Goal: Information Seeking & Learning: Learn about a topic

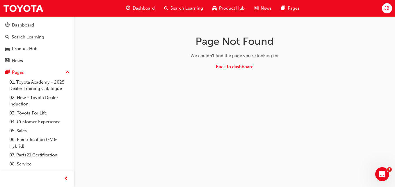
click at [140, 10] on span "Dashboard" at bounding box center [144, 8] width 22 height 7
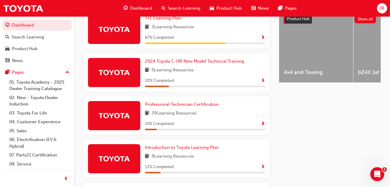
scroll to position [236, 0]
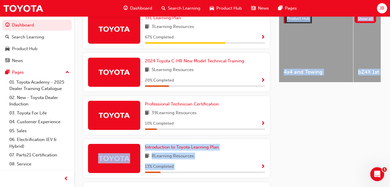
drag, startPoint x: 360, startPoint y: 146, endPoint x: 177, endPoint y: 132, distance: 183.7
click at [177, 132] on div "My Learning Plans 2024 [PERSON_NAME] New Model Technical Training 5 Learning Re…" at bounding box center [232, 73] width 316 height 322
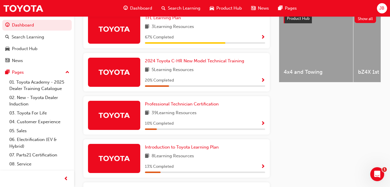
drag, startPoint x: 177, startPoint y: 132, endPoint x: 227, endPoint y: 124, distance: 50.5
click at [227, 124] on div "10 % Completed" at bounding box center [205, 123] width 120 height 7
click at [197, 106] on span "Professional Technician Certification" at bounding box center [182, 103] width 74 height 5
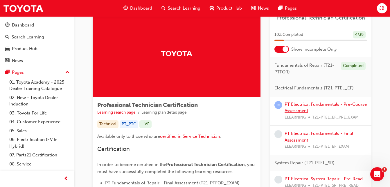
scroll to position [20, 0]
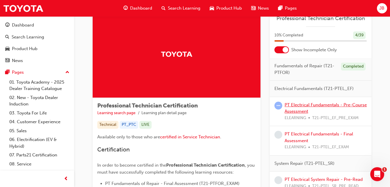
click at [305, 109] on link "PT Electrical Fundamentals - Pre-Course Assessment" at bounding box center [326, 108] width 82 height 12
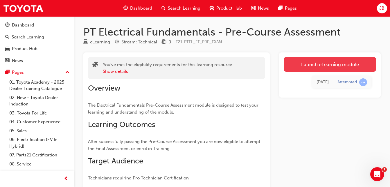
click at [315, 65] on link "Launch eLearning module" at bounding box center [330, 64] width 92 height 15
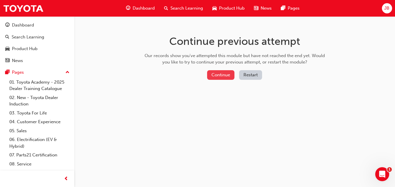
click at [218, 76] on button "Continue" at bounding box center [220, 75] width 27 height 10
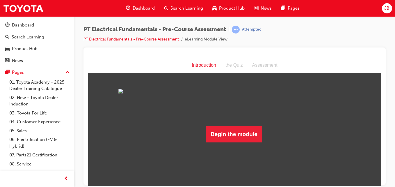
scroll to position [24, 0]
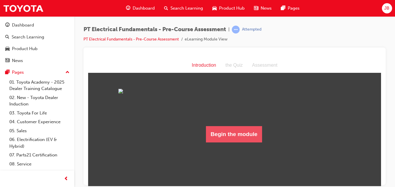
click at [237, 142] on button "Begin the module" at bounding box center [234, 134] width 56 height 16
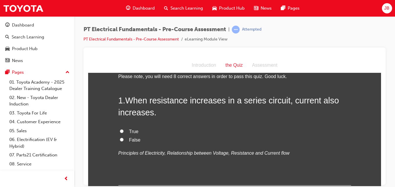
scroll to position [23, 0]
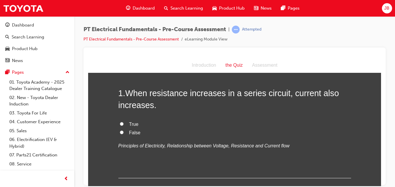
click at [120, 131] on input "False" at bounding box center [122, 132] width 4 height 4
radio input "true"
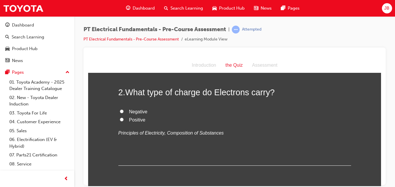
scroll to position [143, 0]
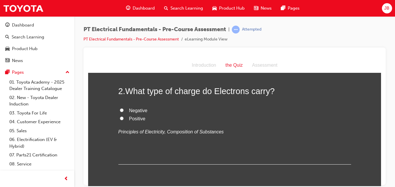
click at [120, 110] on input "Negative" at bounding box center [122, 110] width 4 height 4
radio input "true"
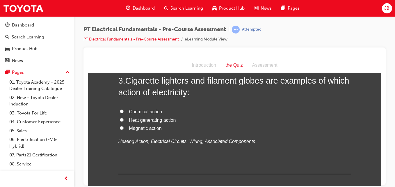
scroll to position [263, 0]
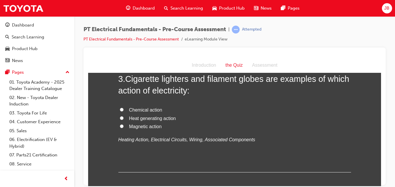
click at [120, 125] on input "Magnetic action" at bounding box center [122, 126] width 4 height 4
radio input "true"
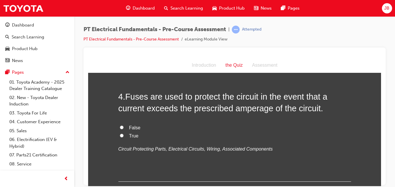
scroll to position [373, 0]
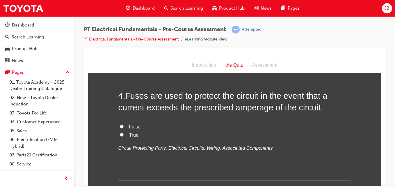
click at [120, 135] on input "True" at bounding box center [122, 134] width 4 height 4
radio input "true"
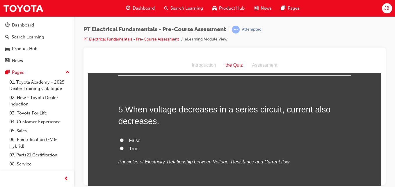
scroll to position [478, 0]
click at [120, 139] on input "False" at bounding box center [122, 140] width 4 height 4
radio input "true"
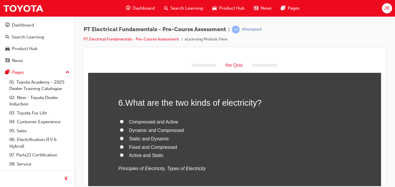
scroll to position [604, 0]
click at [118, 137] on label "Static and Dynamic" at bounding box center [234, 137] width 233 height 8
click at [120, 137] on input "Static and Dynamic" at bounding box center [122, 137] width 4 height 4
radio input "true"
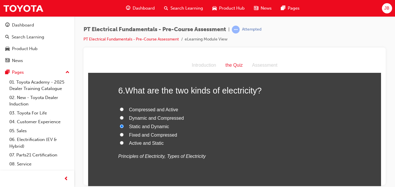
scroll to position [616, 0]
click at [120, 142] on input "Active and Static" at bounding box center [122, 142] width 4 height 4
radio input "true"
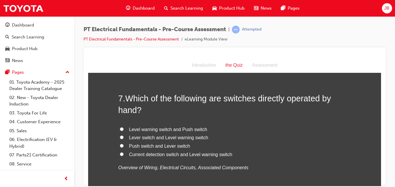
scroll to position [741, 0]
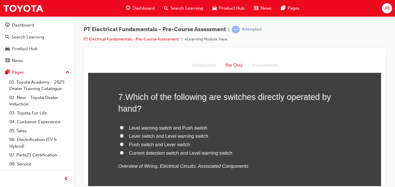
click at [120, 143] on input "Push switch and Lever switch" at bounding box center [122, 144] width 4 height 4
radio input "true"
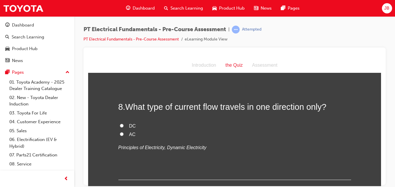
scroll to position [868, 0]
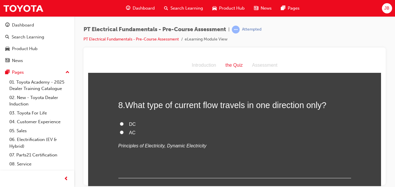
click at [120, 124] on input "DC" at bounding box center [122, 124] width 4 height 4
radio input "true"
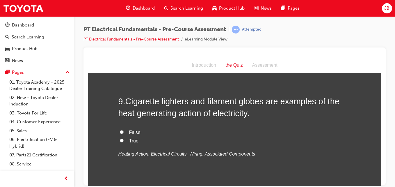
scroll to position [979, 0]
click at [120, 141] on input "True" at bounding box center [122, 140] width 4 height 4
radio input "true"
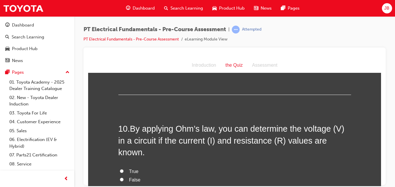
scroll to position [1089, 0]
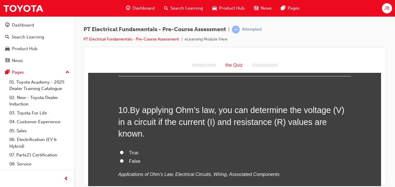
click at [120, 152] on input "True" at bounding box center [122, 152] width 4 height 4
radio input "true"
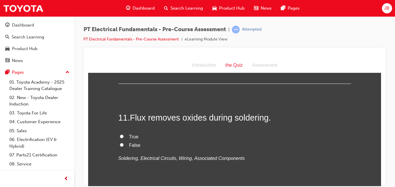
scroll to position [1213, 0]
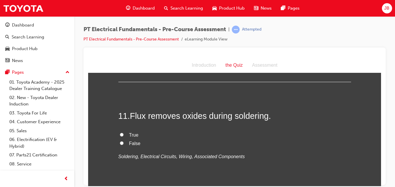
click at [120, 134] on input "True" at bounding box center [122, 134] width 4 height 4
radio input "true"
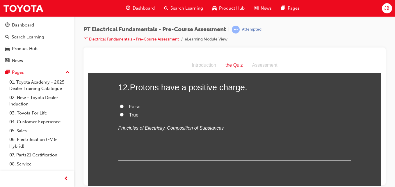
scroll to position [1349, 0]
click at [120, 114] on input "True" at bounding box center [122, 114] width 4 height 4
radio input "true"
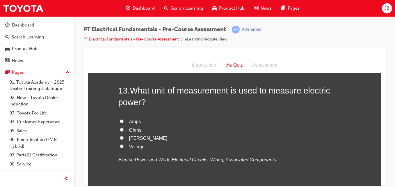
scroll to position [1453, 0]
click at [120, 136] on input "[PERSON_NAME]" at bounding box center [122, 137] width 4 height 4
radio input "true"
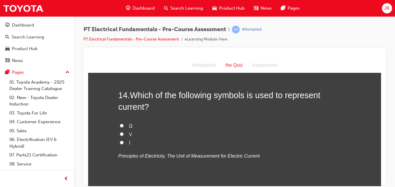
scroll to position [1583, 0]
click at [120, 142] on input "I" at bounding box center [122, 142] width 4 height 4
radio input "true"
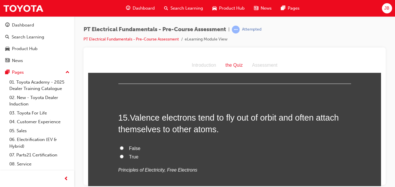
scroll to position [1688, 0]
click at [120, 155] on input "True" at bounding box center [122, 156] width 4 height 4
radio input "true"
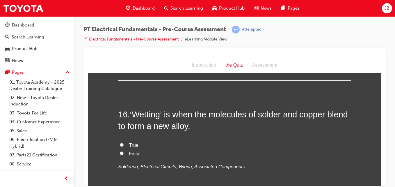
scroll to position [1811, 0]
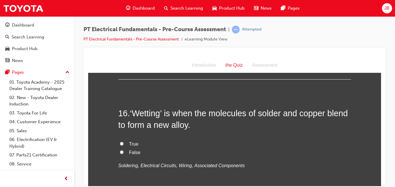
click at [120, 152] on input "False" at bounding box center [122, 152] width 4 height 4
radio input "true"
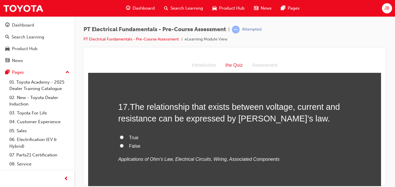
scroll to position [1937, 0]
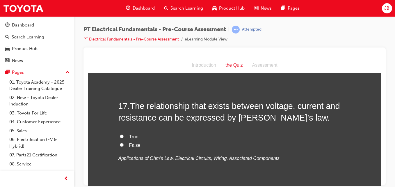
click at [120, 135] on input "True" at bounding box center [122, 136] width 4 height 4
radio input "true"
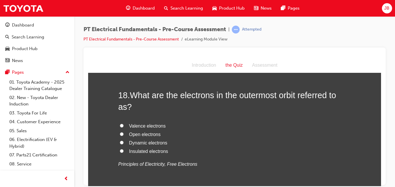
scroll to position [2068, 0]
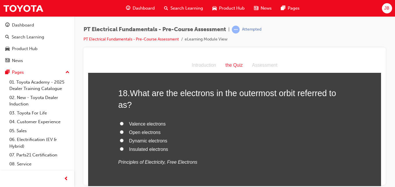
click at [120, 122] on input "Valence electrons" at bounding box center [122, 123] width 4 height 4
radio input "true"
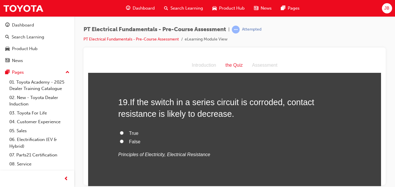
scroll to position [2195, 0]
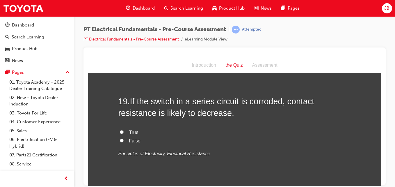
click at [120, 138] on input "False" at bounding box center [122, 140] width 4 height 4
radio input "true"
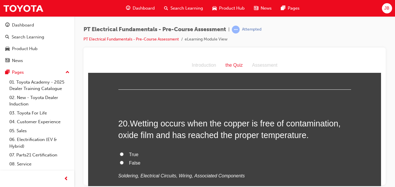
scroll to position [2292, 0]
click at [120, 153] on input "True" at bounding box center [122, 153] width 4 height 4
radio input "true"
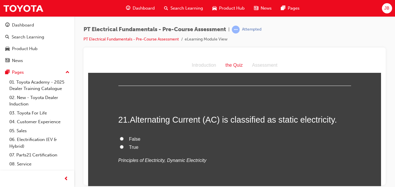
scroll to position [2415, 0]
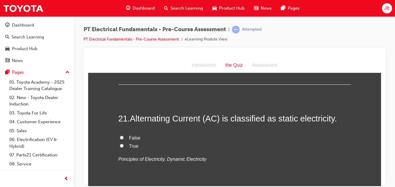
click at [120, 135] on input "False" at bounding box center [122, 137] width 4 height 4
radio input "true"
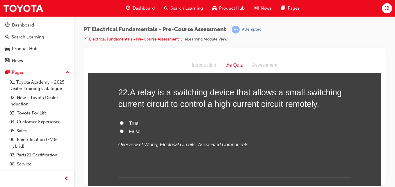
scroll to position [2549, 0]
click at [120, 121] on input "True" at bounding box center [122, 122] width 4 height 4
radio input "true"
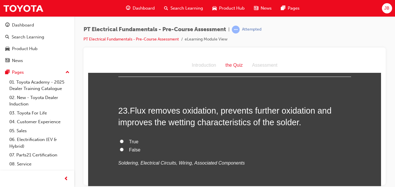
scroll to position [2649, 0]
click at [120, 140] on input "True" at bounding box center [122, 140] width 4 height 4
radio input "true"
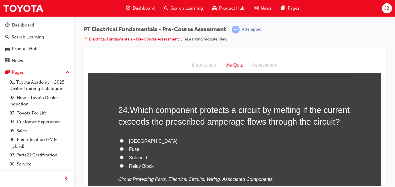
scroll to position [2769, 0]
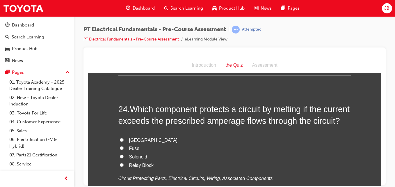
click at [120, 149] on input "Fuse" at bounding box center [122, 148] width 4 height 4
radio input "true"
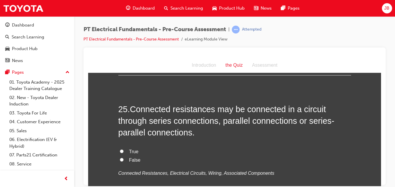
scroll to position [2905, 0]
click at [120, 152] on input "True" at bounding box center [122, 150] width 4 height 4
radio input "true"
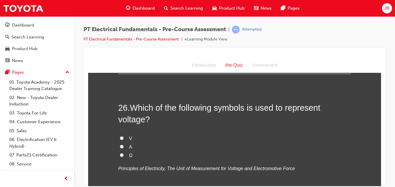
scroll to position [3037, 0]
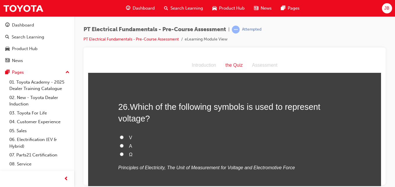
click at [120, 139] on input "V" at bounding box center [122, 137] width 4 height 4
radio input "true"
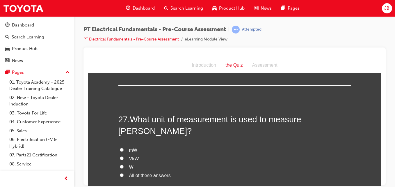
scroll to position [3152, 0]
click at [120, 176] on input "All of these answers" at bounding box center [122, 174] width 4 height 4
radio input "true"
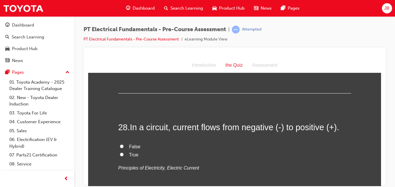
scroll to position [3281, 0]
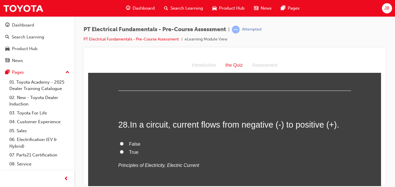
click at [120, 152] on input "True" at bounding box center [122, 151] width 4 height 4
radio input "true"
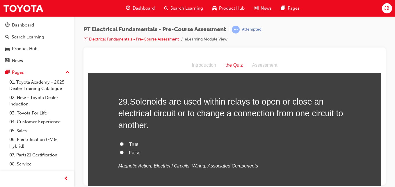
scroll to position [3412, 0]
click at [120, 142] on input "True" at bounding box center [122, 143] width 4 height 4
radio input "true"
click at [120, 142] on input "True" at bounding box center [122, 143] width 4 height 4
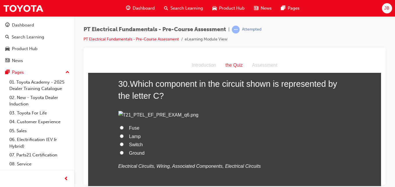
scroll to position [3559, 0]
click at [118, 112] on img at bounding box center [234, 115] width 233 height 8
click at [170, 113] on img at bounding box center [234, 115] width 233 height 8
click at [188, 113] on img at bounding box center [234, 115] width 233 height 8
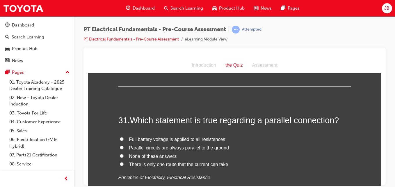
scroll to position [3671, 0]
click at [120, 138] on input "Full battery voltage is applied to all resistances" at bounding box center [122, 139] width 4 height 4
radio input "true"
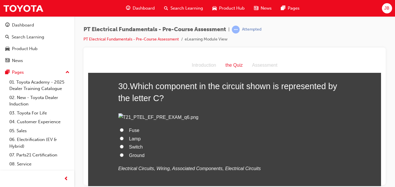
scroll to position [3557, 0]
click at [239, 166] on em "Electrical Circuits, Wiring, Associated Components, Electrical Circuits" at bounding box center [189, 168] width 142 height 5
click at [291, 60] on div "Introduction the Quiz Assessment" at bounding box center [234, 65] width 293 height 15
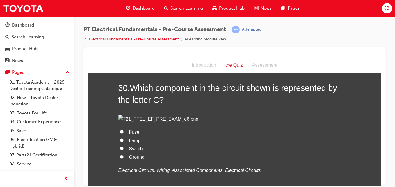
scroll to position [3556, 0]
click at [115, 67] on div "Introduction the Quiz Assessment" at bounding box center [234, 65] width 293 height 15
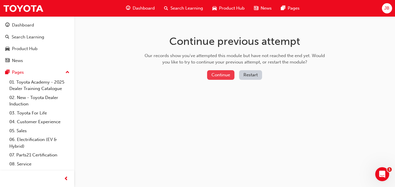
click at [222, 77] on button "Continue" at bounding box center [220, 75] width 27 height 10
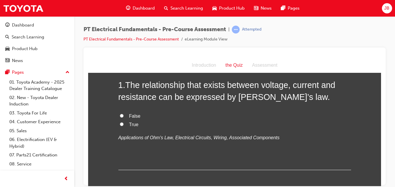
scroll to position [30, 0]
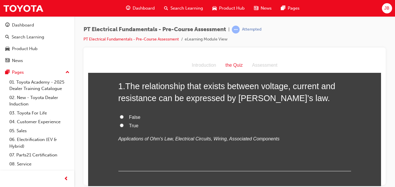
click at [120, 126] on input "True" at bounding box center [122, 125] width 4 height 4
radio input "true"
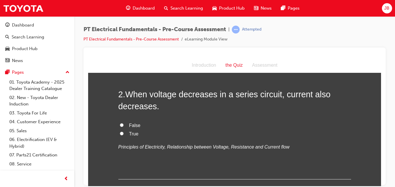
scroll to position [140, 0]
click at [120, 133] on input "True" at bounding box center [122, 133] width 4 height 4
radio input "true"
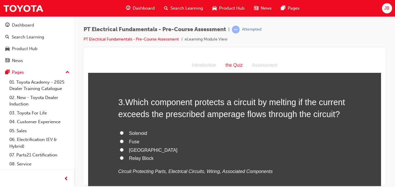
scroll to position [251, 0]
click at [120, 139] on input "Fuse" at bounding box center [122, 141] width 4 height 4
radio input "true"
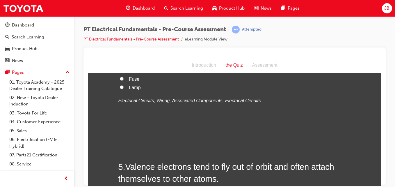
scroll to position [471, 0]
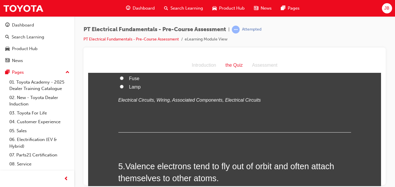
click at [120, 63] on input "Switch" at bounding box center [122, 61] width 4 height 4
radio input "true"
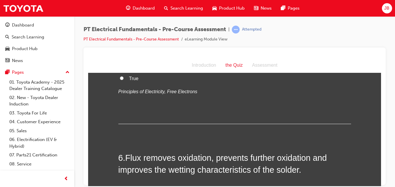
scroll to position [598, 0]
drag, startPoint x: 119, startPoint y: 144, endPoint x: 100, endPoint y: 152, distance: 21.1
click at [120, 79] on input "True" at bounding box center [122, 77] width 4 height 4
radio input "true"
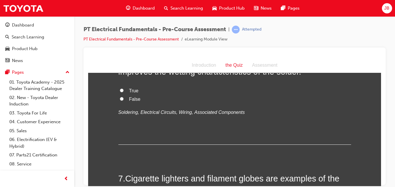
scroll to position [697, 0]
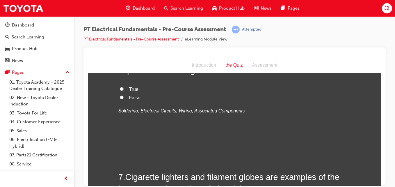
click at [121, 90] on input "True" at bounding box center [122, 89] width 4 height 4
radio input "true"
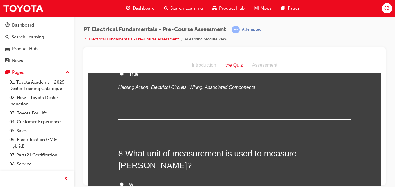
scroll to position [840, 0]
click at [120, 75] on input "True" at bounding box center [122, 73] width 4 height 4
radio input "true"
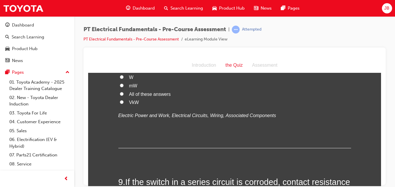
scroll to position [947, 0]
click at [120, 95] on input "All of these answers" at bounding box center [122, 93] width 4 height 4
radio input "true"
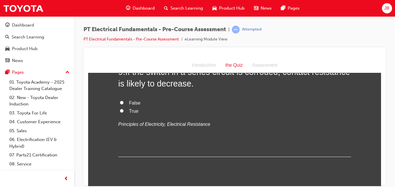
scroll to position [1057, 0]
click at [120, 104] on input "False" at bounding box center [122, 102] width 4 height 4
radio input "true"
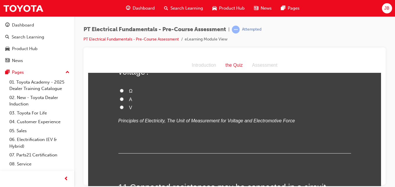
scroll to position [1189, 0]
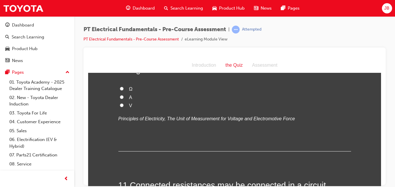
click at [120, 107] on input "V" at bounding box center [122, 105] width 4 height 4
radio input "true"
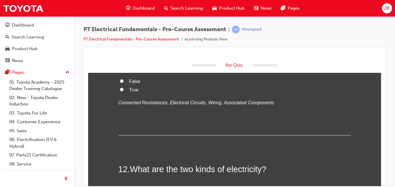
scroll to position [1335, 0]
click at [120, 91] on input "True" at bounding box center [122, 89] width 4 height 4
radio input "true"
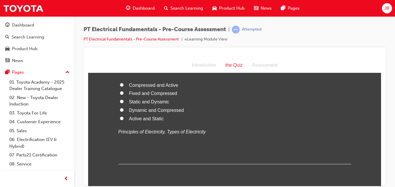
scroll to position [1439, 0]
click at [120, 119] on input "Active and Static" at bounding box center [122, 117] width 4 height 4
radio input "true"
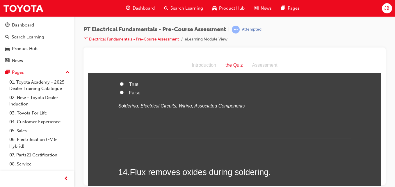
scroll to position [1584, 0]
click at [120, 93] on input "False" at bounding box center [122, 91] width 4 height 4
radio input "true"
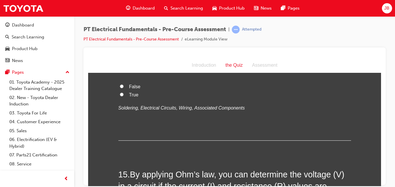
scroll to position [1688, 0]
click at [120, 96] on input "True" at bounding box center [122, 94] width 4 height 4
radio input "true"
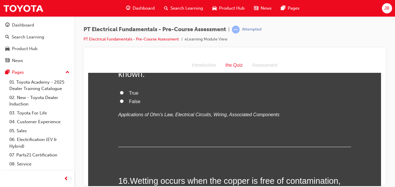
scroll to position [1812, 0]
click at [120, 94] on input "True" at bounding box center [122, 92] width 4 height 4
radio input "true"
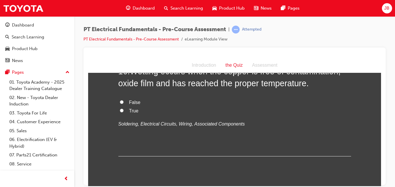
scroll to position [1922, 0]
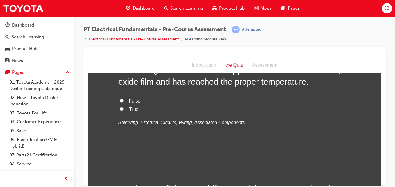
click at [120, 110] on input "True" at bounding box center [122, 109] width 4 height 4
radio input "true"
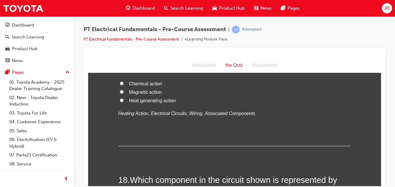
scroll to position [2061, 0]
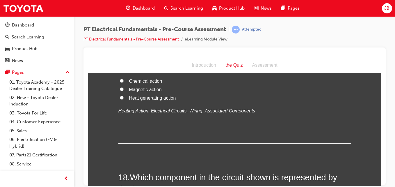
click at [120, 99] on input "Heat generating action" at bounding box center [122, 97] width 4 height 4
radio input "true"
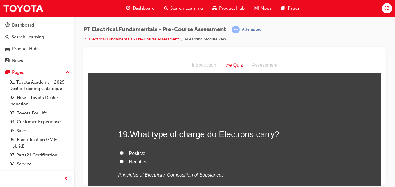
scroll to position [2253, 0]
click at [120, 30] on input "Fuse" at bounding box center [122, 28] width 4 height 4
radio input "true"
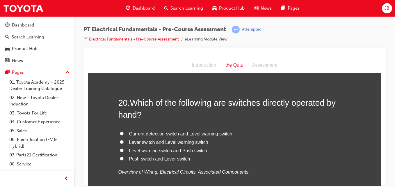
scroll to position [2392, 0]
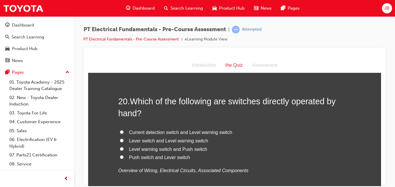
click at [120, 23] on input "Negative" at bounding box center [122, 21] width 4 height 4
radio input "true"
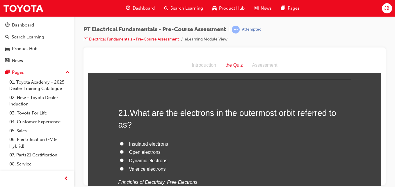
scroll to position [2516, 0]
click at [120, 34] on input "Push switch and Lever switch" at bounding box center [122, 32] width 4 height 4
radio input "true"
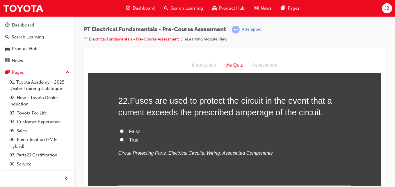
scroll to position [2665, 0]
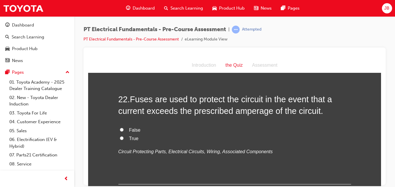
click at [120, 21] on input "Valence electrons" at bounding box center [122, 19] width 4 height 4
radio input "true"
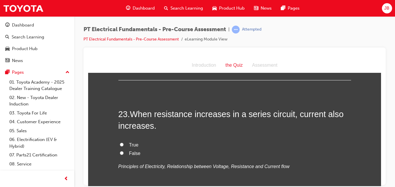
scroll to position [2769, 0]
click at [120, 35] on input "True" at bounding box center [122, 33] width 4 height 4
radio input "true"
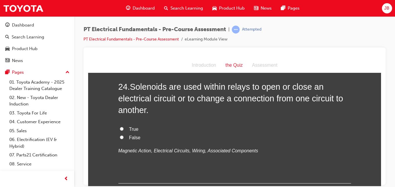
scroll to position [2917, 0]
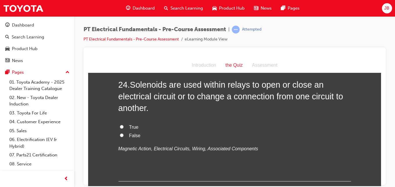
click at [121, 6] on input "False" at bounding box center [122, 5] width 4 height 4
radio input "true"
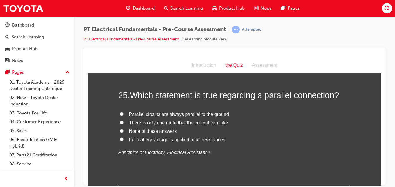
scroll to position [3037, 0]
click at [120, 8] on input "True" at bounding box center [122, 6] width 4 height 4
radio input "true"
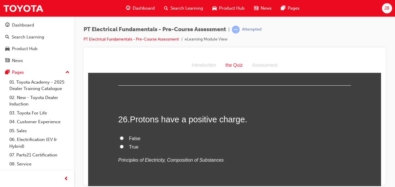
scroll to position [3138, 0]
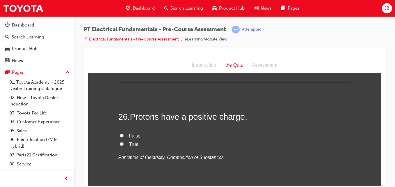
click at [120, 39] on input "Full battery voltage is applied to all resistances" at bounding box center [122, 37] width 4 height 4
radio input "true"
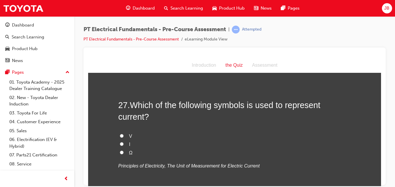
scroll to position [3258, 0]
click at [120, 26] on input "True" at bounding box center [122, 24] width 4 height 4
radio input "true"
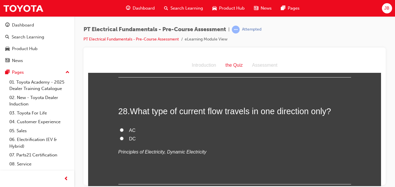
scroll to position [3379, 0]
click at [120, 24] on input "I" at bounding box center [122, 22] width 4 height 4
radio input "true"
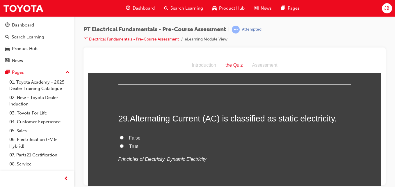
scroll to position [3479, 0]
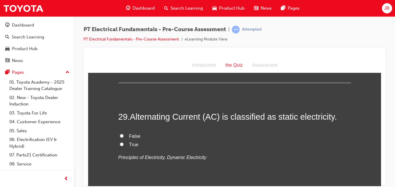
click at [120, 39] on input "DC" at bounding box center [122, 37] width 4 height 4
radio input "true"
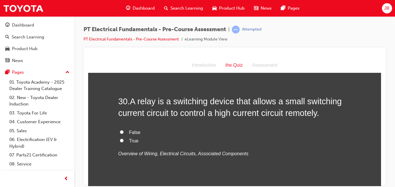
scroll to position [3602, 0]
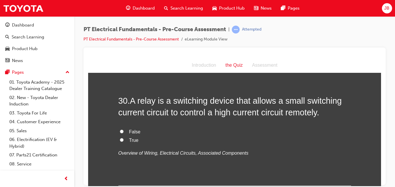
click at [120, 14] on input "False" at bounding box center [122, 12] width 4 height 4
radio input "true"
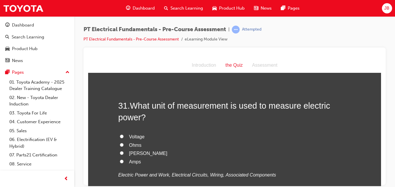
scroll to position [3716, 0]
click at [120, 27] on input "True" at bounding box center [122, 25] width 4 height 4
radio input "true"
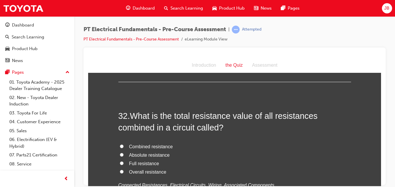
scroll to position [3842, 0]
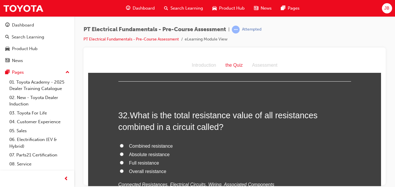
click at [120, 28] on input "[PERSON_NAME]" at bounding box center [122, 27] width 4 height 4
radio input "true"
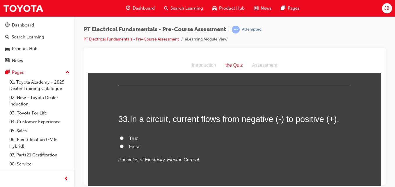
scroll to position [3973, 0]
click at [120, 15] on input "Combined resistance" at bounding box center [122, 14] width 4 height 4
radio input "true"
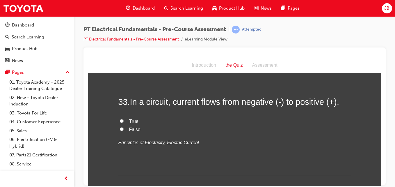
scroll to position [3990, 0]
click at [120, 24] on input "Overall resistance" at bounding box center [122, 22] width 4 height 4
radio input "true"
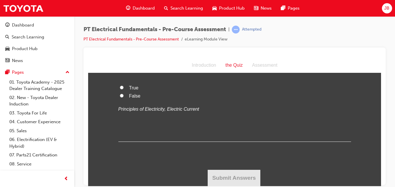
scroll to position [4091, 0]
drag, startPoint x: 119, startPoint y: 142, endPoint x: 104, endPoint y: 155, distance: 19.5
click at [120, 89] on input "True" at bounding box center [122, 87] width 4 height 4
radio input "true"
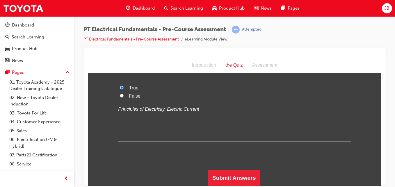
scroll to position [4146, 0]
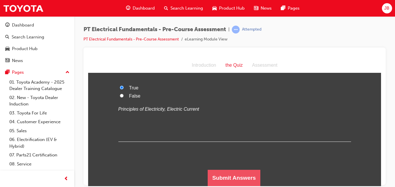
click at [219, 180] on button "Submit Answers" at bounding box center [234, 177] width 53 height 16
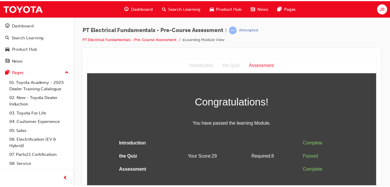
scroll to position [0, 0]
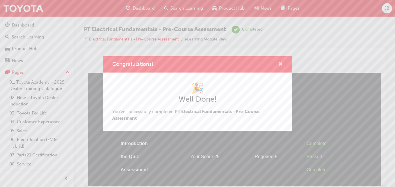
click at [280, 64] on span "cross-icon" at bounding box center [280, 64] width 4 height 5
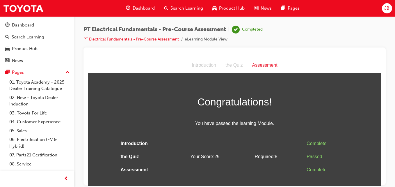
click at [142, 6] on span "Dashboard" at bounding box center [144, 8] width 22 height 7
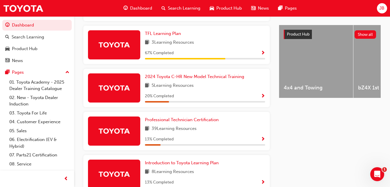
scroll to position [221, 0]
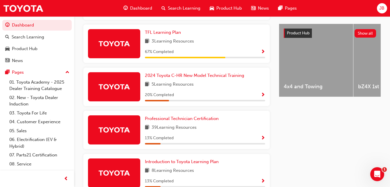
click at [185, 136] on div "Professional Technician Certification 39 Learning Resources 13 % Completed" at bounding box center [205, 129] width 120 height 29
click at [184, 120] on span "Professional Technician Certification" at bounding box center [182, 118] width 74 height 5
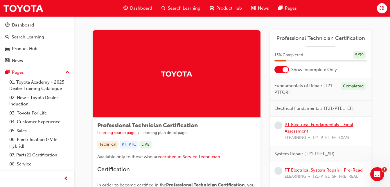
click at [295, 129] on link "PT Electrical Fundamentals - Final Assessment" at bounding box center [319, 128] width 69 height 12
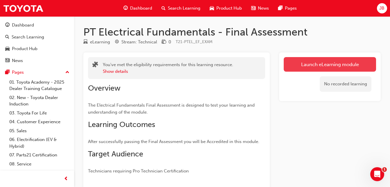
click at [309, 64] on link "Launch eLearning module" at bounding box center [330, 64] width 92 height 15
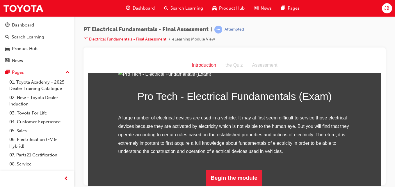
scroll to position [83, 0]
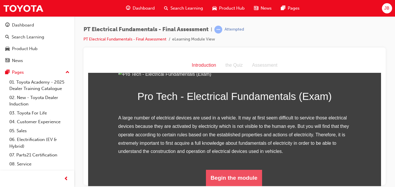
click at [242, 180] on button "Begin the module" at bounding box center [234, 177] width 56 height 16
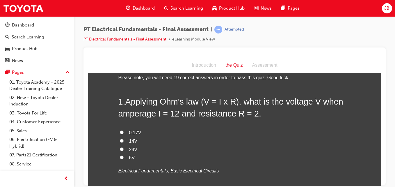
scroll to position [16, 0]
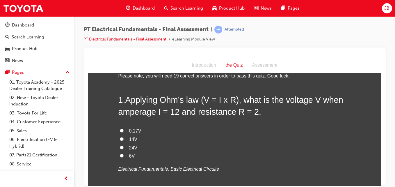
click at [120, 147] on input "24V" at bounding box center [122, 147] width 4 height 4
radio input "true"
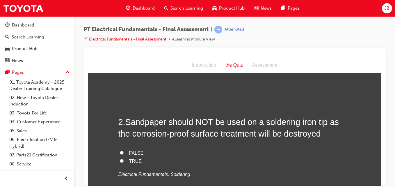
scroll to position [130, 0]
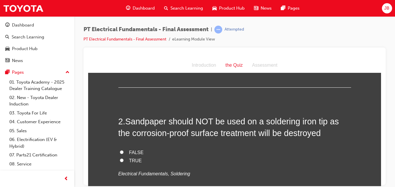
click at [118, 159] on label "TRUE" at bounding box center [234, 160] width 233 height 8
click at [120, 159] on input "TRUE" at bounding box center [122, 160] width 4 height 4
radio input "true"
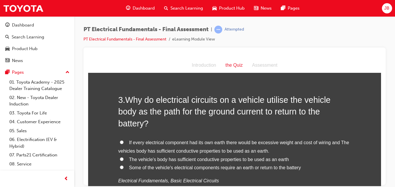
scroll to position [271, 0]
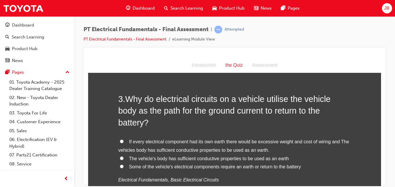
click at [120, 139] on input "If every electrical component had its own earth there would be excessive weight…" at bounding box center [122, 141] width 4 height 4
radio input "true"
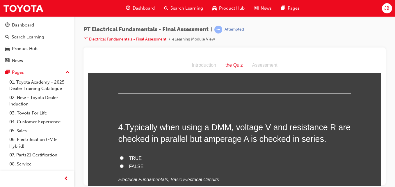
scroll to position [403, 0]
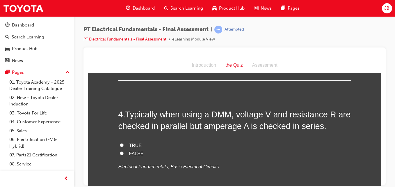
click at [120, 151] on input "FALSE" at bounding box center [122, 153] width 4 height 4
radio input "true"
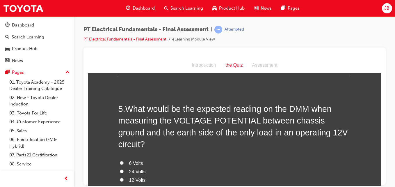
scroll to position [527, 0]
click at [120, 185] on input "0 Volts" at bounding box center [122, 187] width 4 height 4
radio input "true"
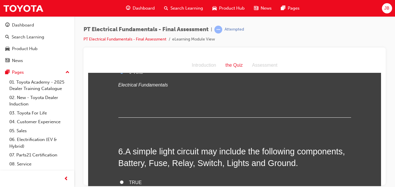
scroll to position [644, 0]
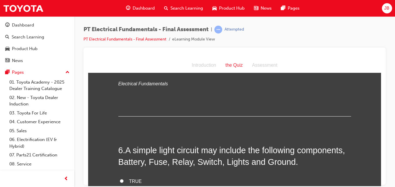
click at [120, 179] on input "TRUE" at bounding box center [122, 181] width 4 height 4
radio input "true"
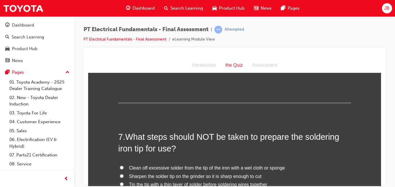
scroll to position [778, 0]
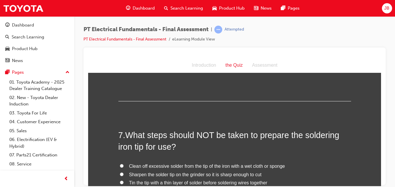
click at [120, 172] on input "Sharpen the solder tip on the grinder so it is sharp enough to cut" at bounding box center [122, 174] width 4 height 4
radio input "true"
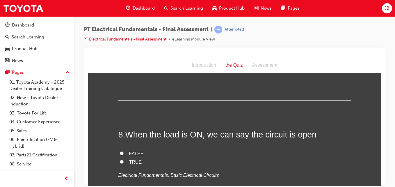
scroll to position [909, 0]
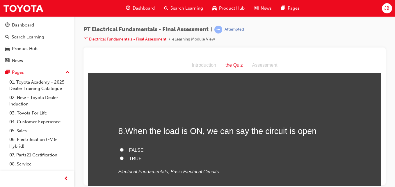
click at [120, 147] on input "FALSE" at bounding box center [122, 149] width 4 height 4
radio input "true"
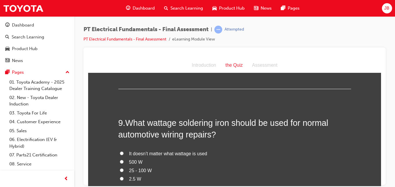
scroll to position [1025, 0]
click at [121, 176] on input "2.5 W" at bounding box center [122, 178] width 4 height 4
radio input "true"
click at [121, 176] on input "2.5 W" at bounding box center [122, 178] width 4 height 4
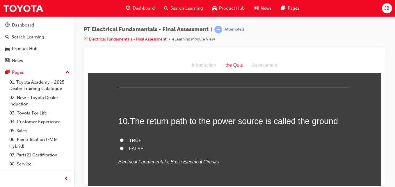
scroll to position [1162, 0]
click at [120, 137] on input "TRUE" at bounding box center [122, 139] width 4 height 4
radio input "true"
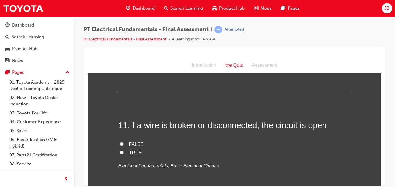
scroll to position [1264, 0]
click at [120, 150] on input "TRUE" at bounding box center [122, 152] width 4 height 4
radio input "true"
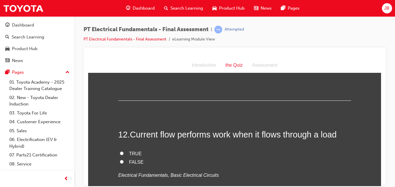
scroll to position [1362, 0]
click at [120, 150] on input "TRUE" at bounding box center [122, 152] width 4 height 4
radio input "true"
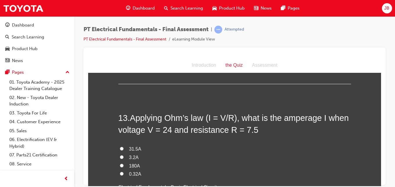
scroll to position [1485, 0]
click at [120, 154] on input "3.2A" at bounding box center [122, 156] width 4 height 4
radio input "true"
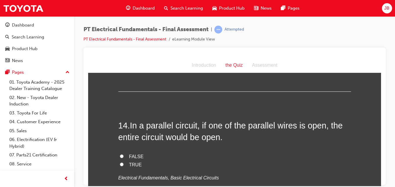
scroll to position [1613, 0]
click at [121, 154] on input "FALSE" at bounding box center [122, 156] width 4 height 4
radio input "true"
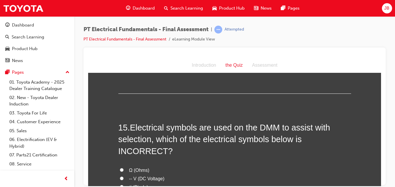
scroll to position [1731, 0]
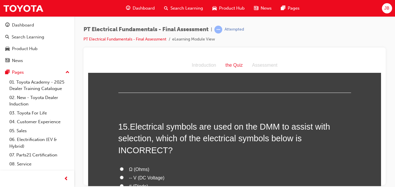
click at [120, 183] on input "# (Diode)" at bounding box center [122, 185] width 4 height 4
radio input "true"
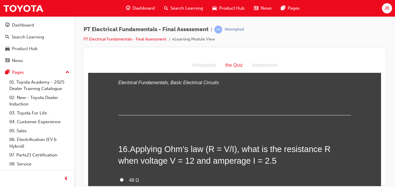
scroll to position [1856, 0]
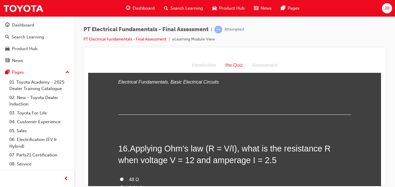
radio input "true"
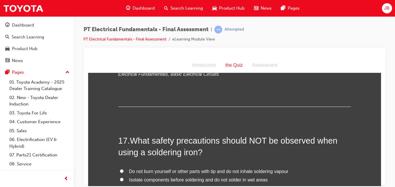
scroll to position [1999, 0]
click at [118, 183] on label "Spray all components with water during soldering to keep them cool" at bounding box center [234, 187] width 233 height 8
click at [120, 185] on input "Spray all components with water during soldering to keep them cool" at bounding box center [122, 187] width 4 height 4
radio input "true"
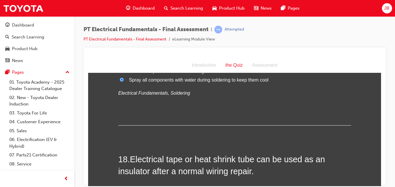
scroll to position [2118, 0]
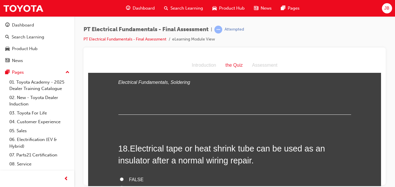
click at [120, 185] on input "TRUE" at bounding box center [122, 187] width 4 height 4
radio input "true"
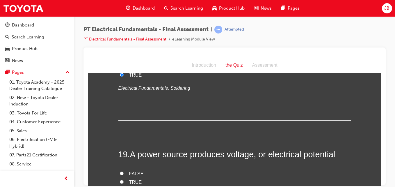
scroll to position [2233, 0]
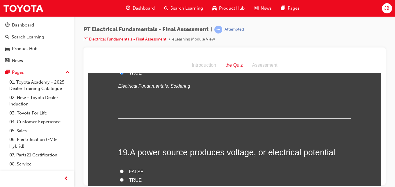
click at [120, 177] on input "TRUE" at bounding box center [122, 179] width 4 height 4
radio input "true"
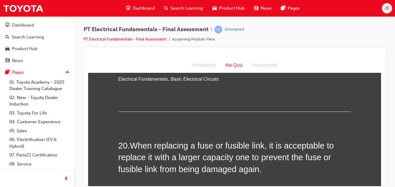
scroll to position [2347, 0]
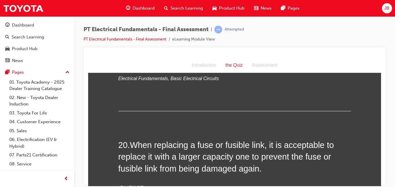
drag, startPoint x: 110, startPoint y: 146, endPoint x: 118, endPoint y: 150, distance: 9.0
click at [120, 185] on input "FALSE" at bounding box center [122, 187] width 4 height 4
radio input "true"
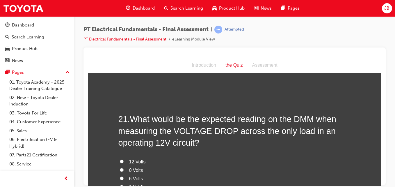
scroll to position [2505, 0]
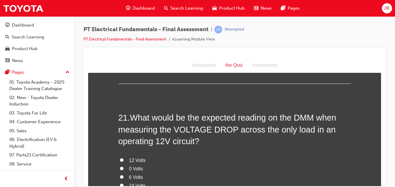
click at [120, 158] on input "12 Volts" at bounding box center [122, 160] width 4 height 4
radio input "true"
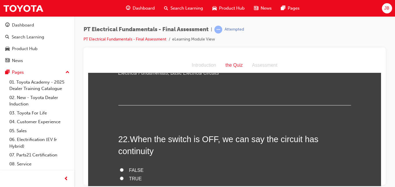
scroll to position [2631, 0]
click at [120, 167] on input "FALSE" at bounding box center [122, 169] width 4 height 4
radio input "true"
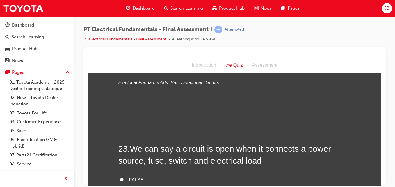
scroll to position [2742, 0]
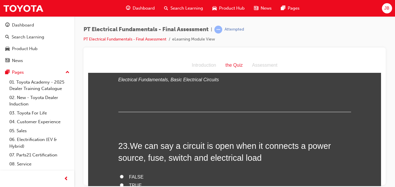
click at [120, 174] on input "FALSE" at bounding box center [122, 176] width 4 height 4
radio input "true"
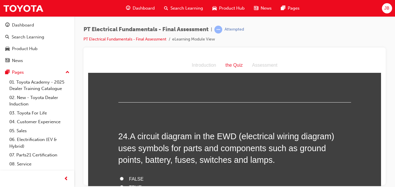
scroll to position [2874, 0]
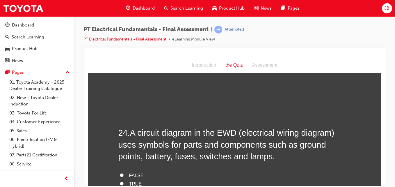
click at [120, 181] on input "TRUE" at bounding box center [122, 183] width 4 height 4
radio input "true"
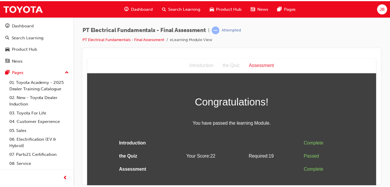
scroll to position [0, 0]
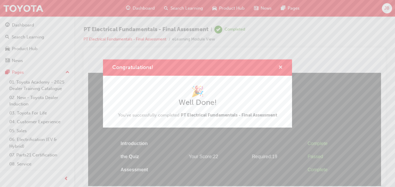
click at [281, 65] on span "cross-icon" at bounding box center [280, 67] width 4 height 5
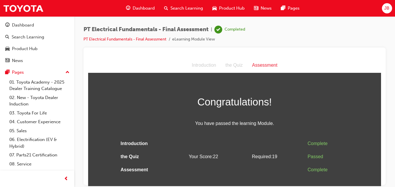
click at [139, 8] on span "Dashboard" at bounding box center [144, 8] width 22 height 7
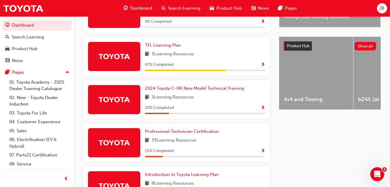
scroll to position [210, 0]
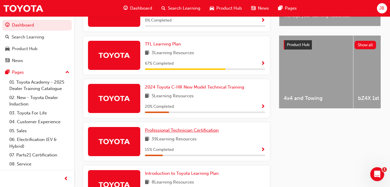
click at [192, 133] on span "Professional Technician Certification" at bounding box center [182, 129] width 74 height 5
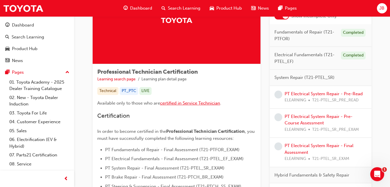
scroll to position [60, 0]
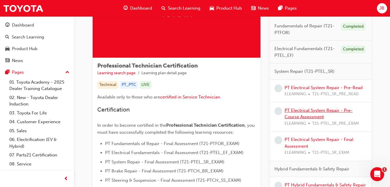
click at [304, 111] on link "PT Electrical System Repair - Pre-Course Assessment" at bounding box center [319, 114] width 68 height 12
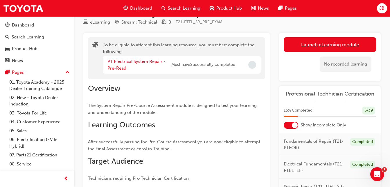
scroll to position [17, 0]
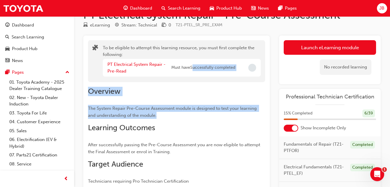
drag, startPoint x: 251, startPoint y: 114, endPoint x: 191, endPoint y: 78, distance: 70.0
click at [191, 78] on div "To be eligible to attempt this learning resource, you must first complete the f…" at bounding box center [176, 143] width 187 height 217
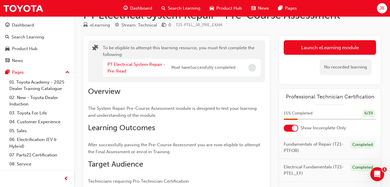
drag, startPoint x: 191, startPoint y: 78, endPoint x: 188, endPoint y: 79, distance: 3.5
click at [188, 79] on div "To be eligible to attempt this learning resource, you must first complete the f…" at bounding box center [176, 61] width 177 height 42
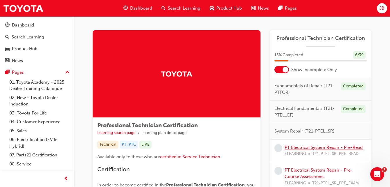
click at [322, 147] on link "PT Electrical System Repair - Pre-Read" at bounding box center [324, 147] width 78 height 5
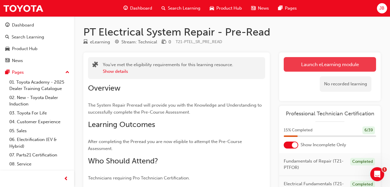
click at [311, 66] on link "Launch eLearning module" at bounding box center [330, 64] width 92 height 15
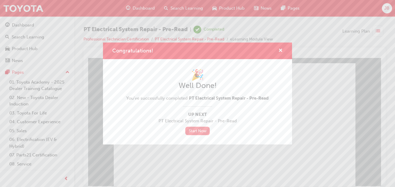
click at [197, 130] on link "Start Now" at bounding box center [197, 130] width 24 height 8
click at [281, 49] on span "cross-icon" at bounding box center [280, 50] width 4 height 5
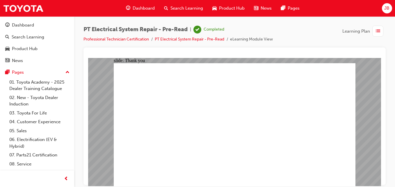
click at [136, 7] on span "Dashboard" at bounding box center [144, 8] width 22 height 7
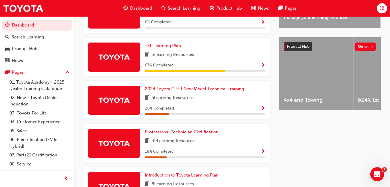
scroll to position [212, 0]
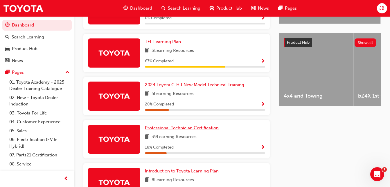
click at [189, 129] on span "Professional Technician Certification" at bounding box center [182, 127] width 74 height 5
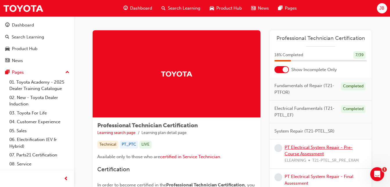
click at [304, 154] on link "PT Electrical System Repair - Pre-Course Assessment" at bounding box center [319, 151] width 68 height 12
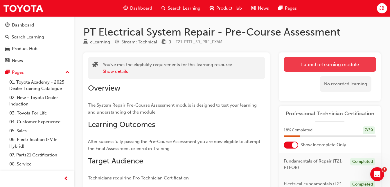
click at [311, 70] on link "Launch eLearning module" at bounding box center [330, 64] width 92 height 15
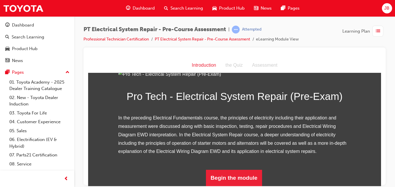
scroll to position [83, 0]
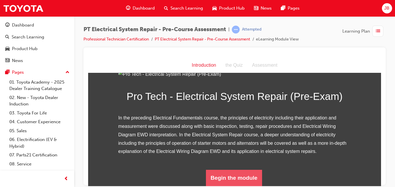
click at [221, 182] on button "Begin the module" at bounding box center [234, 177] width 56 height 16
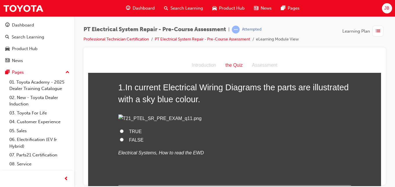
scroll to position [38, 0]
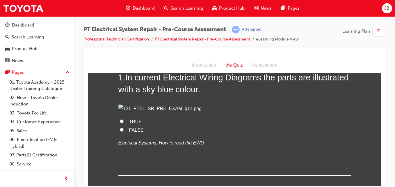
drag, startPoint x: 113, startPoint y: 129, endPoint x: 111, endPoint y: 145, distance: 16.4
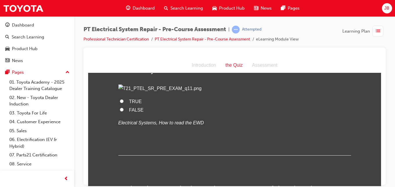
scroll to position [59, 0]
click at [120, 102] on input "TRUE" at bounding box center [122, 101] width 4 height 4
radio input "true"
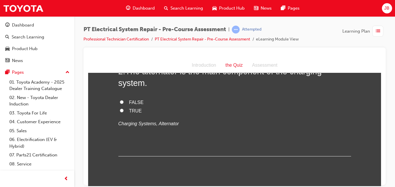
scroll to position [178, 0]
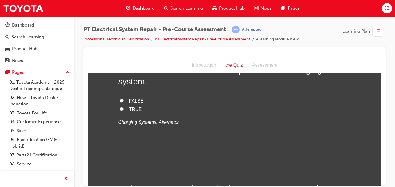
click at [120, 102] on input "FALSE" at bounding box center [122, 100] width 4 height 4
radio input "true"
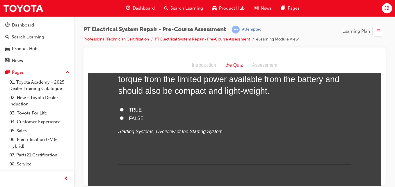
scroll to position [299, 0]
click at [120, 111] on input "TRUE" at bounding box center [122, 109] width 4 height 4
radio input "true"
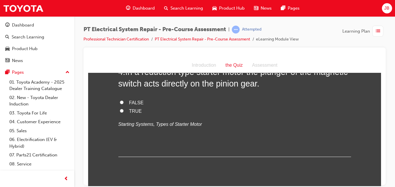
scroll to position [427, 0]
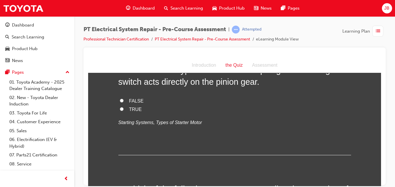
click at [120, 102] on input "FALSE" at bounding box center [122, 100] width 4 height 4
radio input "true"
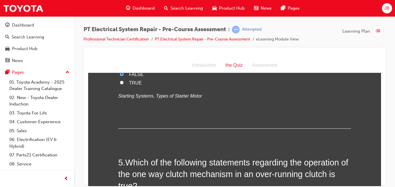
scroll to position [442, 0]
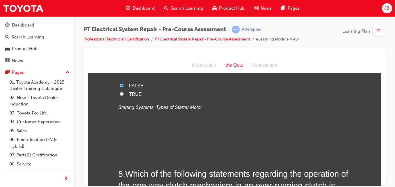
click at [121, 95] on input "TRUE" at bounding box center [122, 94] width 4 height 4
radio input "true"
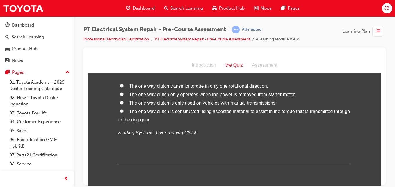
scroll to position [571, 0]
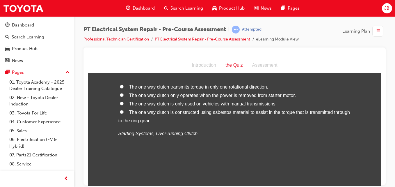
click at [120, 88] on input "The one way clutch transmits torque in only one rotational direction." at bounding box center [122, 86] width 4 height 4
radio input "true"
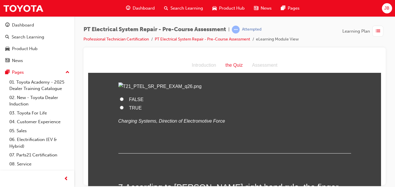
scroll to position [727, 0]
click at [120, 100] on input "FALSE" at bounding box center [122, 99] width 4 height 4
radio input "true"
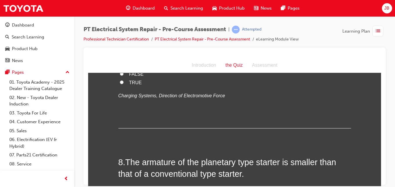
scroll to position [896, 0]
click at [120, 83] on input "TRUE" at bounding box center [122, 82] width 4 height 4
radio input "true"
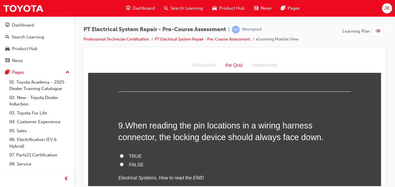
scroll to position [1054, 0]
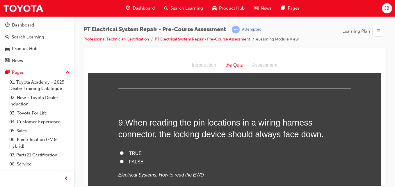
click at [120, 36] on input "TRUE" at bounding box center [122, 34] width 4 height 4
radio input "true"
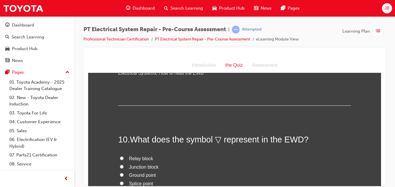
scroll to position [1156, 0]
click at [118, 64] on label "FALSE" at bounding box center [234, 59] width 233 height 8
click at [120, 61] on input "FALSE" at bounding box center [122, 59] width 4 height 4
radio input "true"
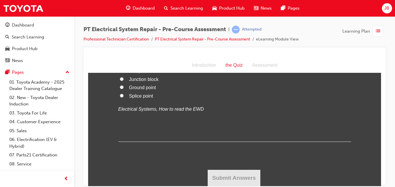
scroll to position [1278, 0]
click at [120, 89] on input "Ground point" at bounding box center [122, 87] width 4 height 4
radio input "true"
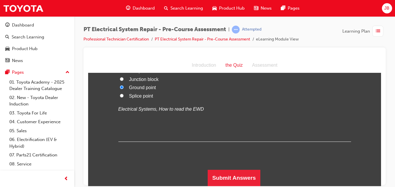
scroll to position [1331, 0]
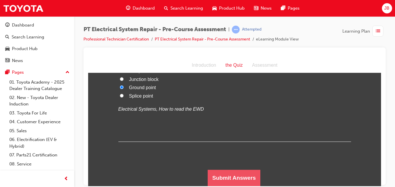
click at [232, 177] on button "Submit Answers" at bounding box center [234, 177] width 53 height 16
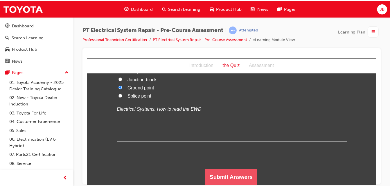
scroll to position [0, 0]
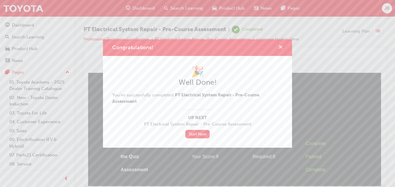
click at [280, 47] on span "cross-icon" at bounding box center [280, 47] width 4 height 5
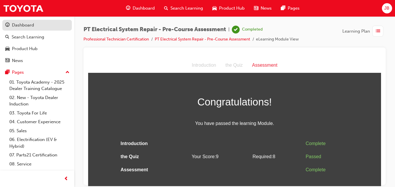
click at [24, 22] on div "Dashboard" at bounding box center [23, 25] width 22 height 7
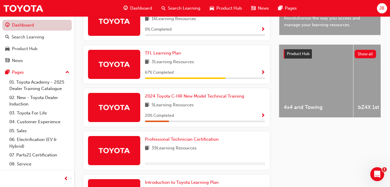
scroll to position [201, 0]
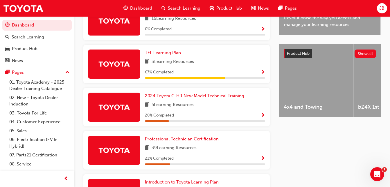
click at [192, 141] on span "Professional Technician Certification" at bounding box center [182, 138] width 74 height 5
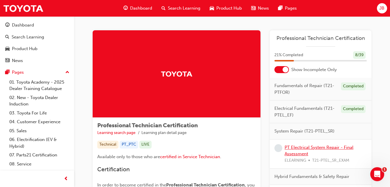
click at [302, 152] on link "PT Electrical System Repair - Final Assessment" at bounding box center [319, 151] width 69 height 12
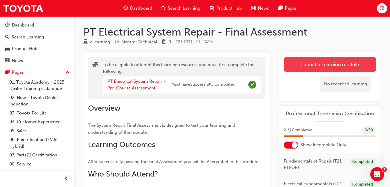
click at [305, 62] on button "Launch eLearning module" at bounding box center [330, 64] width 92 height 15
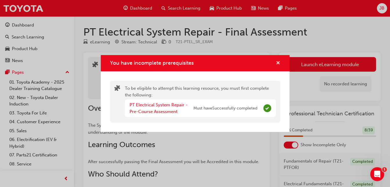
click at [279, 61] on span "cross-icon" at bounding box center [278, 63] width 4 height 5
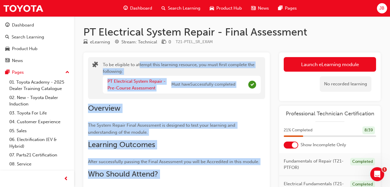
drag, startPoint x: 279, startPoint y: 61, endPoint x: 138, endPoint y: 57, distance: 140.8
click at [138, 57] on div "To be eligible to attempt this learning resource, you must first complete the f…" at bounding box center [232, 160] width 298 height 217
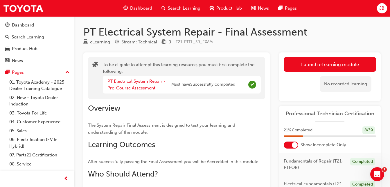
click at [81, 32] on div "PT Electrical System Repair - Final Assessment eLearning Stream: Technical 0 T2…" at bounding box center [232, 157] width 316 height 262
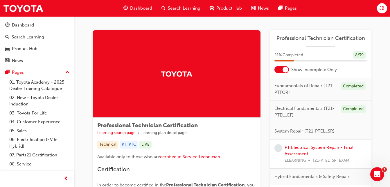
click at [307, 150] on div "PT Electrical System Repair - Final Assessment ELEARNING T21-PTEL_SR_EXAM" at bounding box center [326, 154] width 82 height 20
click at [301, 148] on link "PT Electrical System Repair - Final Assessment" at bounding box center [319, 151] width 69 height 12
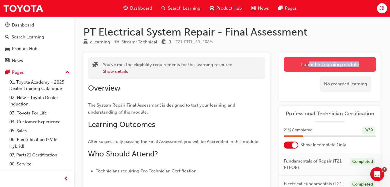
drag, startPoint x: 314, startPoint y: 81, endPoint x: 308, endPoint y: 65, distance: 16.6
click at [308, 65] on div "Launch eLearning module Learning Plan No recorded learning" at bounding box center [330, 76] width 102 height 49
drag, startPoint x: 308, startPoint y: 65, endPoint x: 297, endPoint y: 65, distance: 11.3
click at [297, 65] on button "Launch eLearning module" at bounding box center [330, 64] width 92 height 15
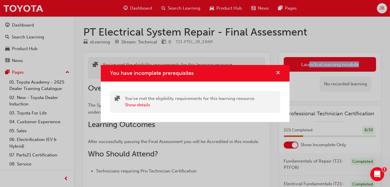
click at [279, 73] on span "cross-icon" at bounding box center [278, 73] width 4 height 5
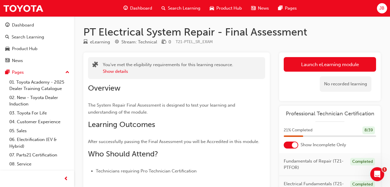
click at [323, 42] on div "eLearning Stream: Technical 0 T21-PTEL_SR_EXAM" at bounding box center [232, 43] width 298 height 10
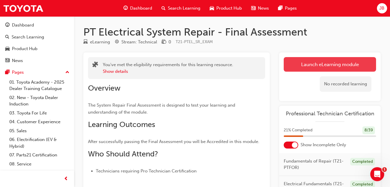
click at [315, 62] on button "Launch eLearning module" at bounding box center [330, 64] width 92 height 15
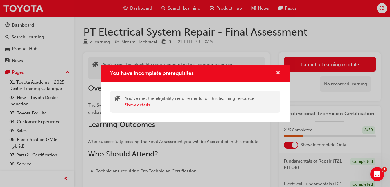
click at [276, 74] on span "cross-icon" at bounding box center [278, 73] width 4 height 5
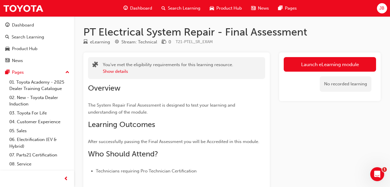
click at [173, 71] on div "Show details" at bounding box center [168, 71] width 131 height 7
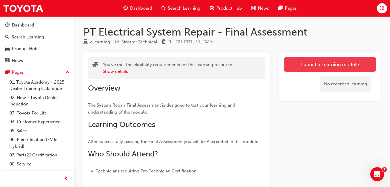
click at [291, 68] on link "Launch eLearning module" at bounding box center [330, 64] width 92 height 15
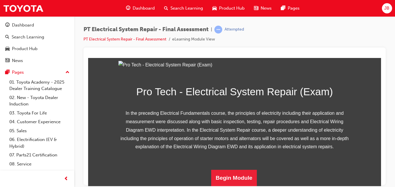
scroll to position [115, 0]
click at [224, 180] on button "Begin Module" at bounding box center [234, 177] width 46 height 16
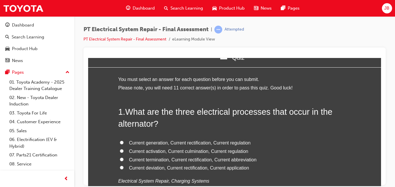
scroll to position [15, 0]
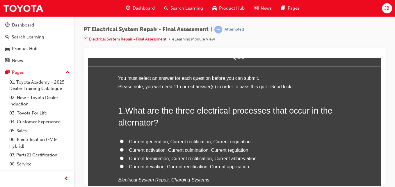
click at [120, 140] on input "Current generation, Current rectification, Current regulation" at bounding box center [122, 141] width 4 height 4
radio input "true"
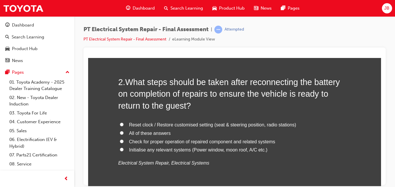
scroll to position [179, 0]
click at [120, 131] on input "All of these answers" at bounding box center [122, 132] width 4 height 4
radio input "true"
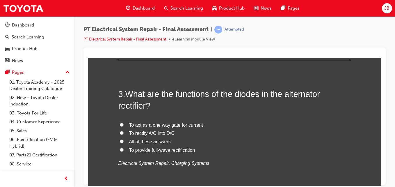
scroll to position [315, 0]
click at [120, 141] on input "All of these answers" at bounding box center [122, 140] width 4 height 4
radio input "true"
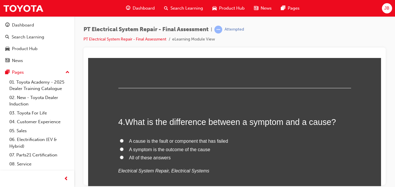
scroll to position [422, 0]
click at [120, 158] on input "All of these answers" at bounding box center [122, 157] width 4 height 4
radio input "true"
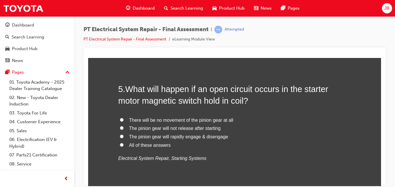
scroll to position [572, 0]
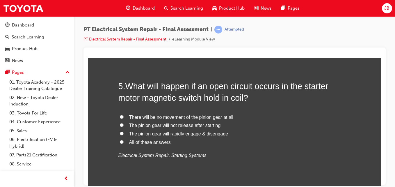
click at [121, 134] on input "The pinion gear will rapidly engage & disengage" at bounding box center [122, 133] width 4 height 4
radio input "true"
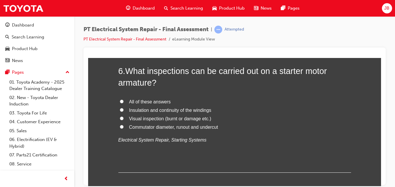
scroll to position [726, 0]
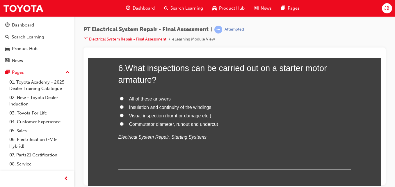
click at [120, 96] on input "All of these answers" at bounding box center [122, 98] width 4 height 4
radio input "true"
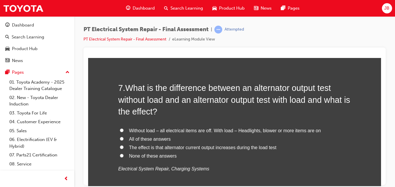
scroll to position [845, 0]
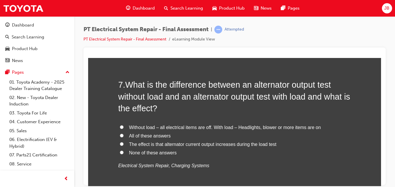
click at [120, 125] on input "Without load – all electrical items are off. With load – Headlights, blower or …" at bounding box center [122, 127] width 4 height 4
radio input "true"
click at [120, 135] on input "All of these answers" at bounding box center [122, 135] width 4 height 4
radio input "true"
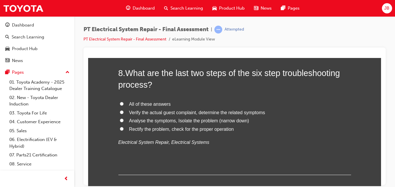
scroll to position [1006, 0]
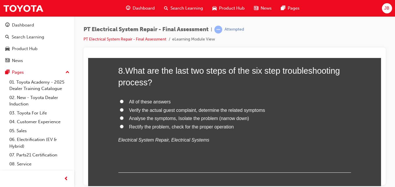
click at [118, 125] on label "Rectify the problem, check for the proper operation" at bounding box center [234, 126] width 233 height 8
click at [120, 125] on input "Rectify the problem, check for the proper operation" at bounding box center [122, 126] width 4 height 4
radio input "true"
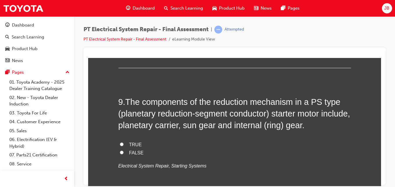
scroll to position [1110, 0]
click at [120, 142] on input "TRUE" at bounding box center [122, 144] width 4 height 4
radio input "true"
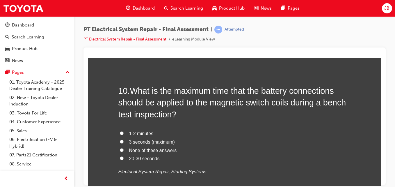
scroll to position [1252, 0]
click at [120, 140] on input "3 seconds (maximum)" at bounding box center [122, 141] width 4 height 4
radio input "true"
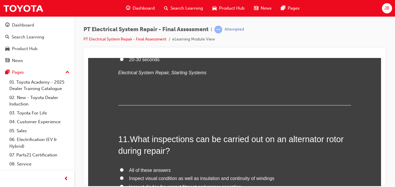
scroll to position [1351, 0]
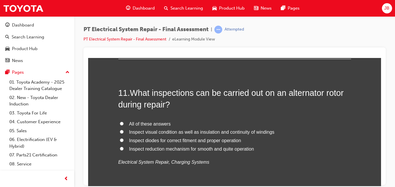
scroll to position [1398, 0]
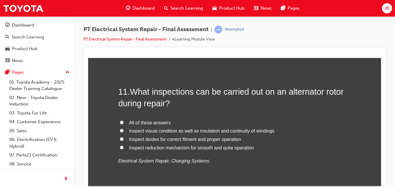
click at [120, 121] on input "All of these answers" at bounding box center [122, 122] width 4 height 4
radio input "true"
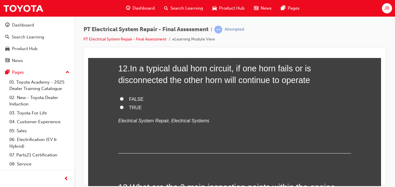
scroll to position [1559, 0]
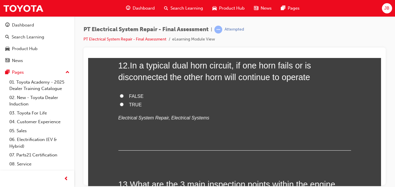
click at [118, 106] on label "TRUE" at bounding box center [234, 104] width 233 height 8
click at [120, 106] on input "TRUE" at bounding box center [122, 104] width 4 height 4
radio input "true"
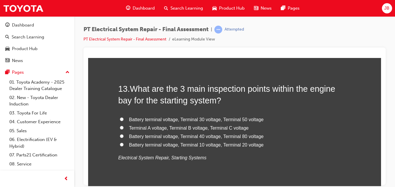
scroll to position [1655, 0]
click at [120, 127] on input "Terminal A voltage, Terminal B voltage, Terminal C voltage" at bounding box center [122, 127] width 4 height 4
radio input "true"
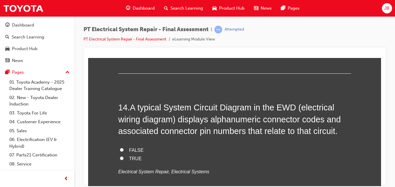
scroll to position [1772, 0]
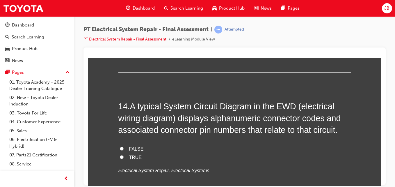
click at [120, 157] on input "TRUE" at bounding box center [122, 157] width 4 height 4
radio input "true"
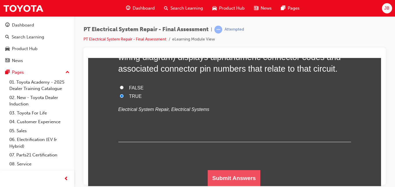
click at [219, 173] on button "Submit Answers" at bounding box center [234, 178] width 53 height 16
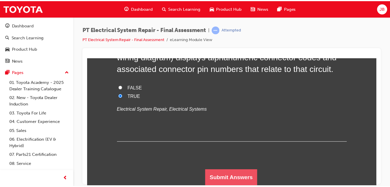
scroll to position [0, 0]
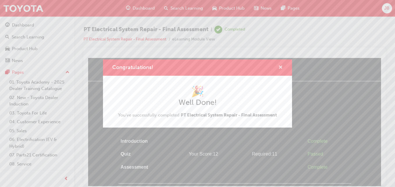
click at [280, 66] on span "cross-icon" at bounding box center [280, 67] width 4 height 5
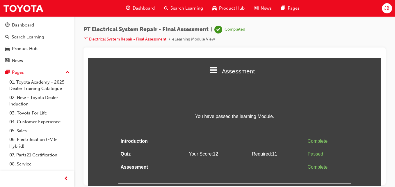
click at [142, 8] on span "Dashboard" at bounding box center [144, 8] width 22 height 7
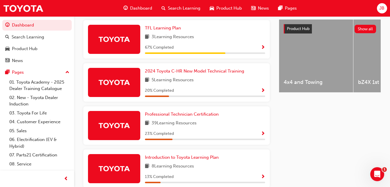
scroll to position [226, 0]
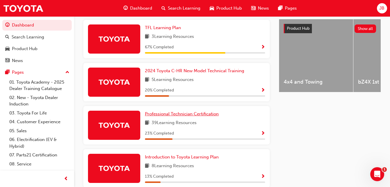
click at [204, 116] on span "Professional Technician Certification" at bounding box center [182, 113] width 74 height 5
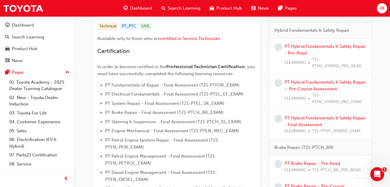
scroll to position [113, 0]
